Goal: Task Accomplishment & Management: Manage account settings

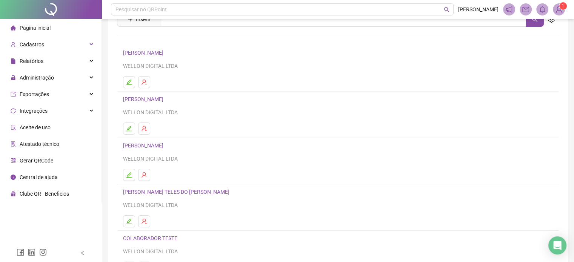
scroll to position [102, 0]
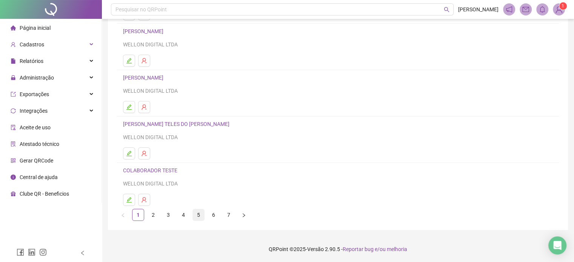
click at [198, 216] on link "5" at bounding box center [198, 215] width 11 height 11
click at [215, 216] on link "6" at bounding box center [213, 215] width 11 height 11
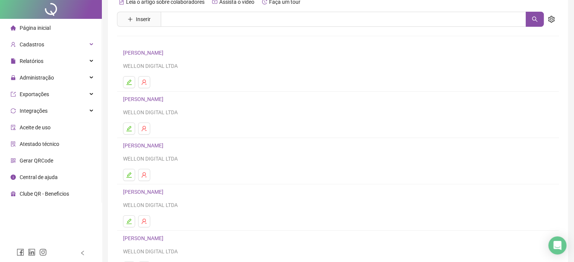
scroll to position [76, 0]
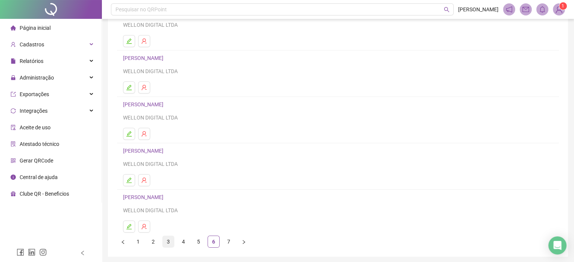
click at [168, 239] on link "3" at bounding box center [168, 241] width 11 height 11
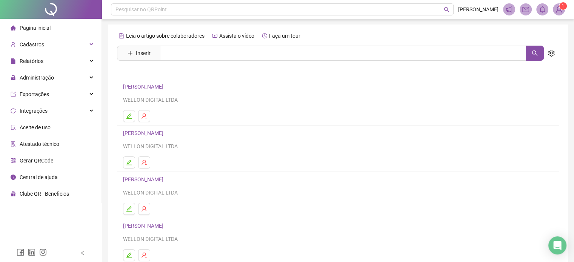
scroll to position [102, 0]
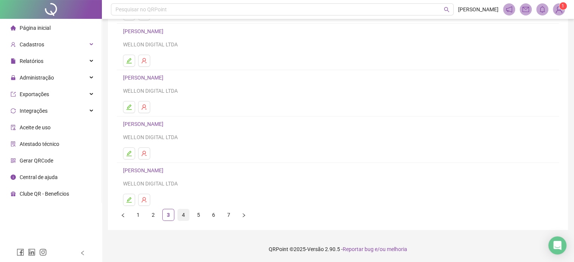
click at [181, 215] on link "4" at bounding box center [183, 215] width 11 height 11
click at [128, 153] on icon "edit" at bounding box center [128, 153] width 5 height 5
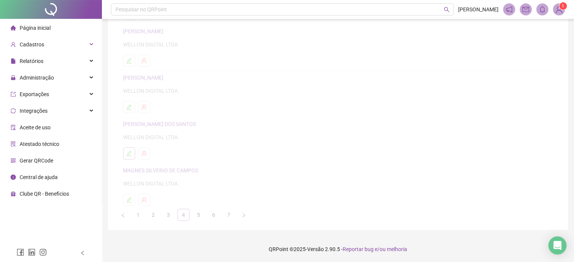
scroll to position [106, 0]
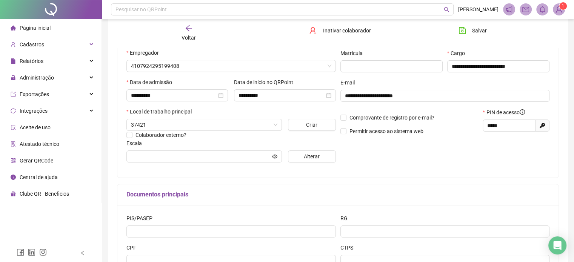
type input "**********"
drag, startPoint x: 505, startPoint y: 128, endPoint x: 483, endPoint y: 127, distance: 22.3
click at [483, 127] on span "*****" at bounding box center [509, 126] width 53 height 12
click at [465, 164] on div "**********" at bounding box center [445, 93] width 214 height 152
click at [196, 30] on div "Voltar" at bounding box center [188, 33] width 69 height 17
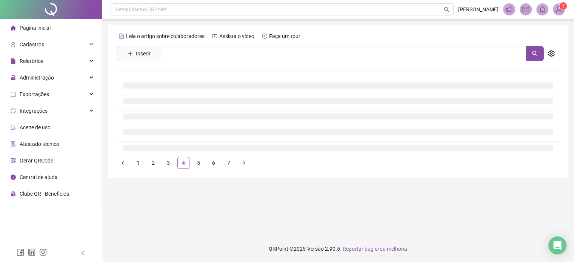
scroll to position [0, 0]
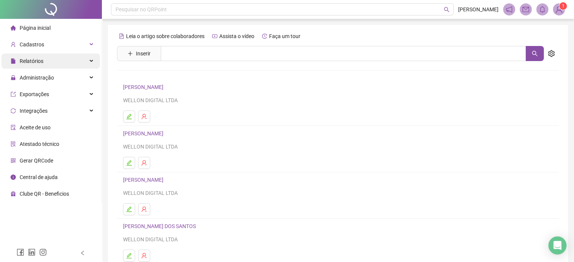
click at [66, 57] on div "Relatórios" at bounding box center [51, 61] width 99 height 15
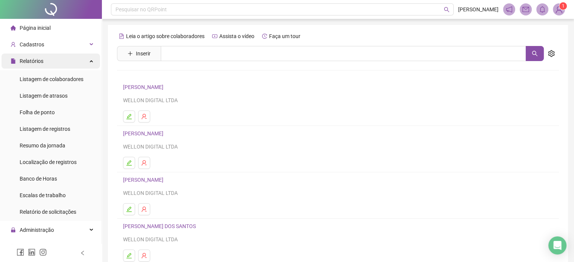
click at [66, 59] on div "Relatórios" at bounding box center [51, 61] width 99 height 15
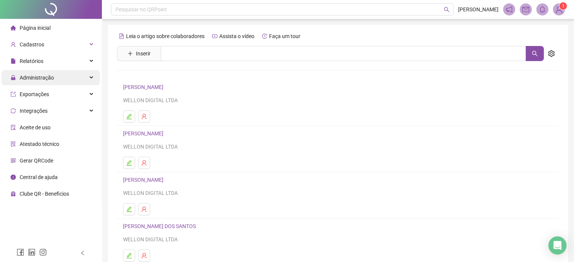
click at [57, 81] on div "Administração" at bounding box center [51, 77] width 99 height 15
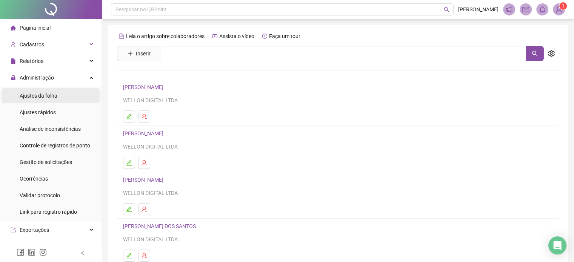
click at [50, 99] on span "Ajustes da folha" at bounding box center [39, 96] width 38 height 6
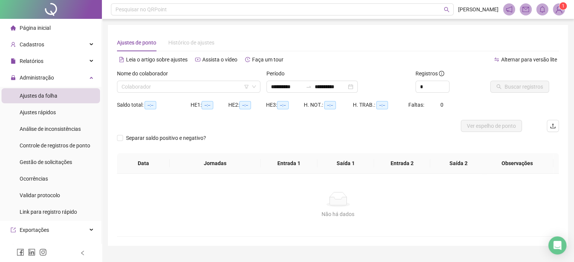
type input "**********"
click at [174, 87] on input "search" at bounding box center [186, 86] width 128 height 11
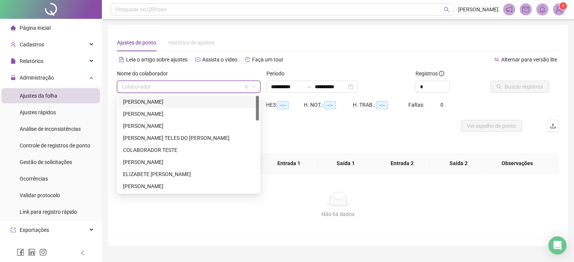
click at [155, 102] on div "[PERSON_NAME]" at bounding box center [188, 102] width 131 height 8
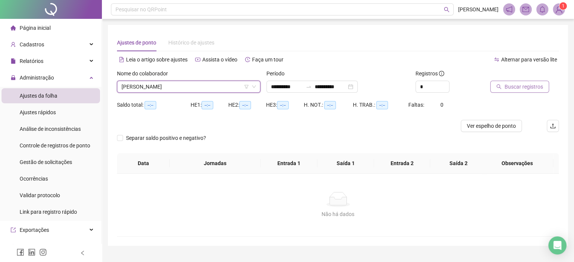
click at [533, 86] on span "Buscar registros" at bounding box center [524, 87] width 39 height 8
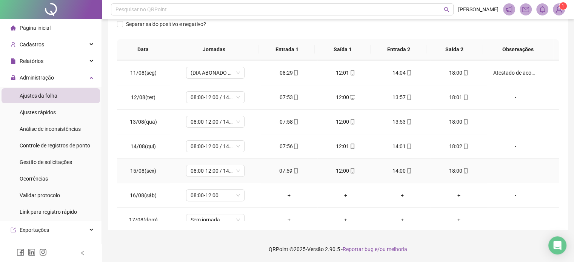
scroll to position [254, 0]
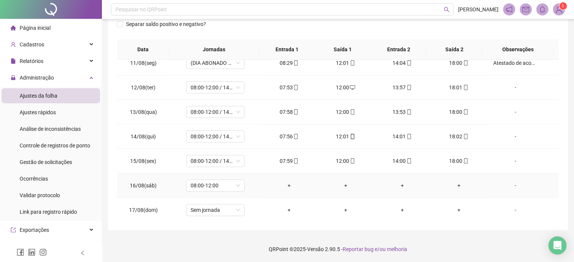
click at [509, 182] on div "-" at bounding box center [515, 186] width 45 height 8
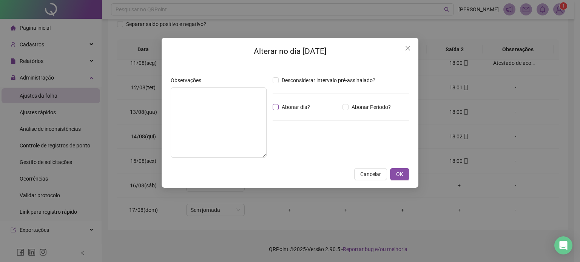
click at [279, 105] on span "Abonar dia?" at bounding box center [296, 107] width 34 height 8
click at [214, 113] on textarea at bounding box center [219, 123] width 96 height 70
type textarea "**********"
click at [402, 171] on span "OK" at bounding box center [399, 174] width 7 height 8
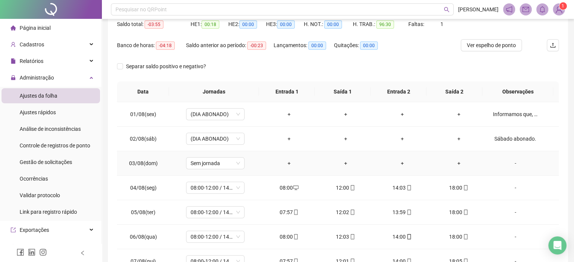
scroll to position [0, 0]
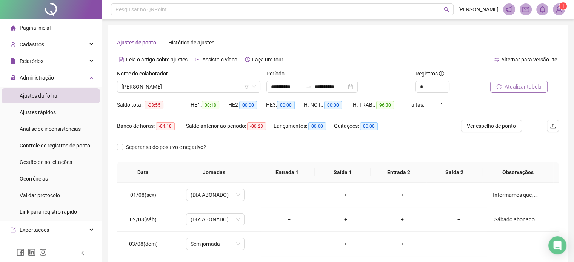
click at [523, 85] on span "Atualizar tabela" at bounding box center [523, 87] width 37 height 8
